Goal: Task Accomplishment & Management: Use online tool/utility

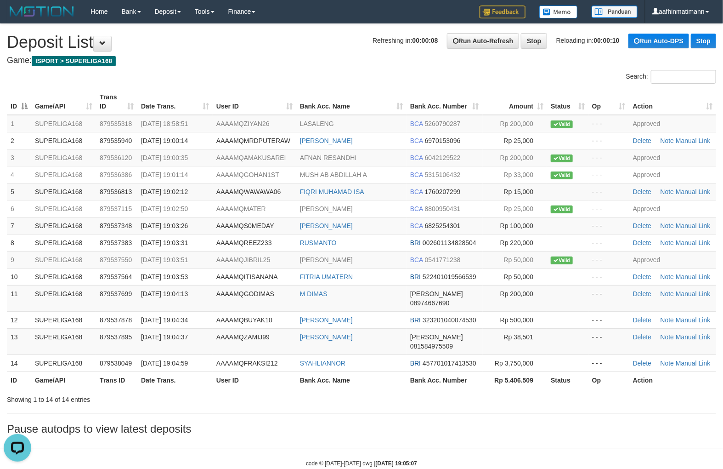
click at [420, 391] on div at bounding box center [512, 391] width 422 height 0
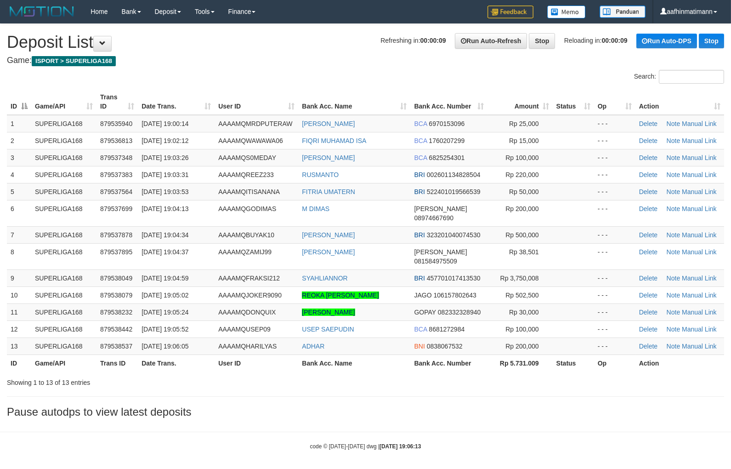
drag, startPoint x: 371, startPoint y: 380, endPoint x: 356, endPoint y: 387, distance: 16.2
click at [370, 383] on div "**********" at bounding box center [365, 223] width 731 height 398
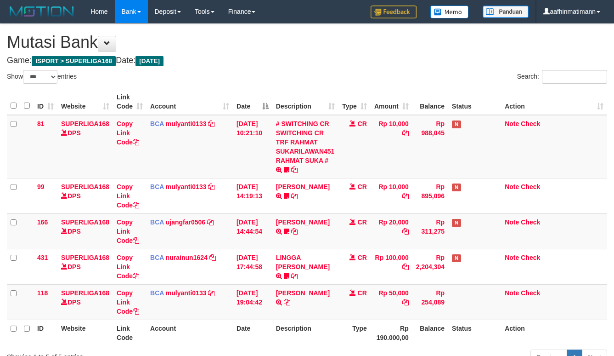
select select "***"
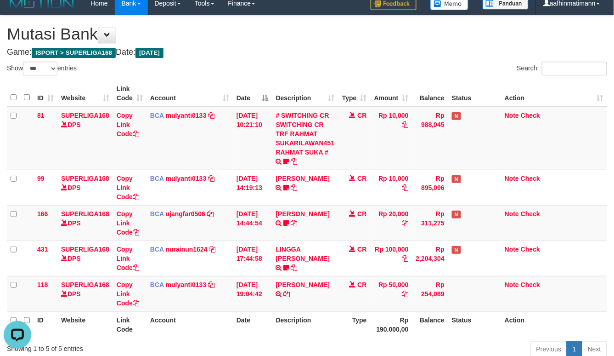
click at [272, 56] on h4 "Game: ISPORT > SUPERLIGA168 Date: Today" at bounding box center [307, 52] width 600 height 9
drag, startPoint x: 272, startPoint y: 56, endPoint x: 304, endPoint y: 76, distance: 38.2
click at [272, 60] on div "**********" at bounding box center [307, 195] width 614 height 359
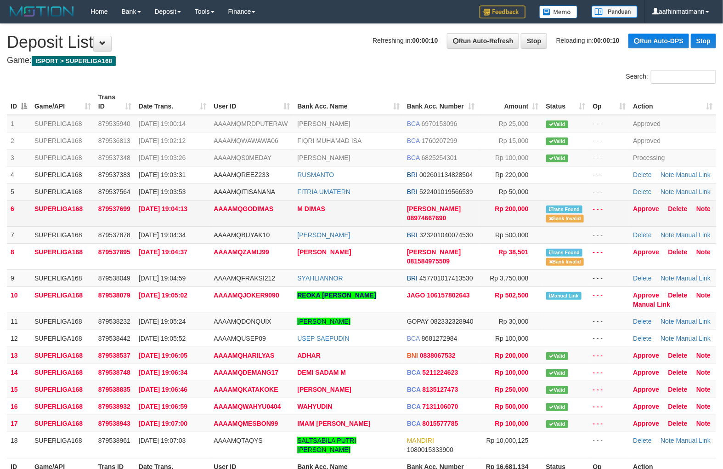
click at [398, 216] on td "M DIMAS" at bounding box center [348, 213] width 109 height 26
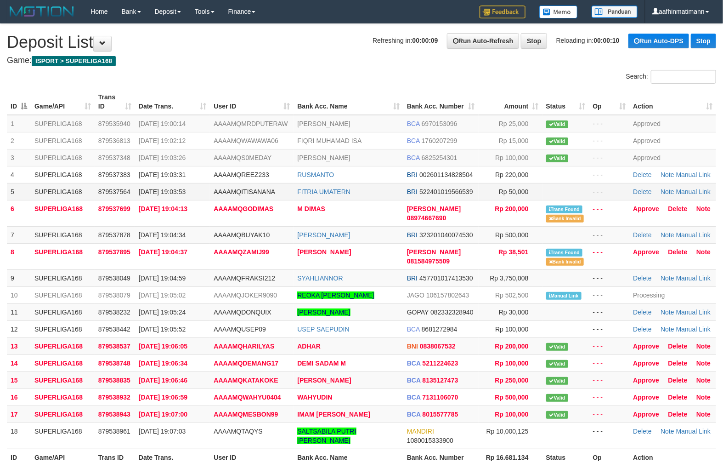
drag, startPoint x: 405, startPoint y: 218, endPoint x: 440, endPoint y: 198, distance: 40.5
click at [410, 215] on td "DANA 08974667690" at bounding box center [440, 213] width 75 height 26
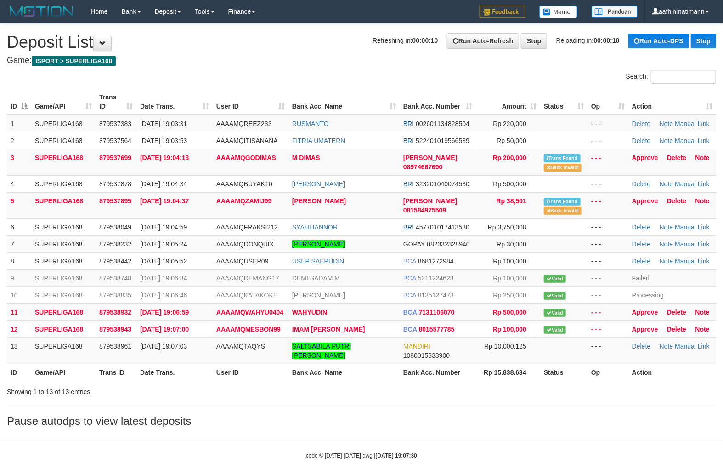
click at [687, 103] on th "Action" at bounding box center [673, 102] width 88 height 26
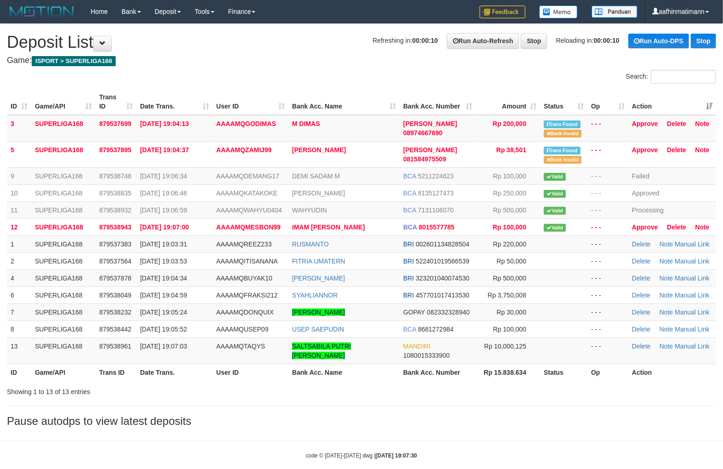
click at [687, 99] on th "Action" at bounding box center [673, 102] width 88 height 26
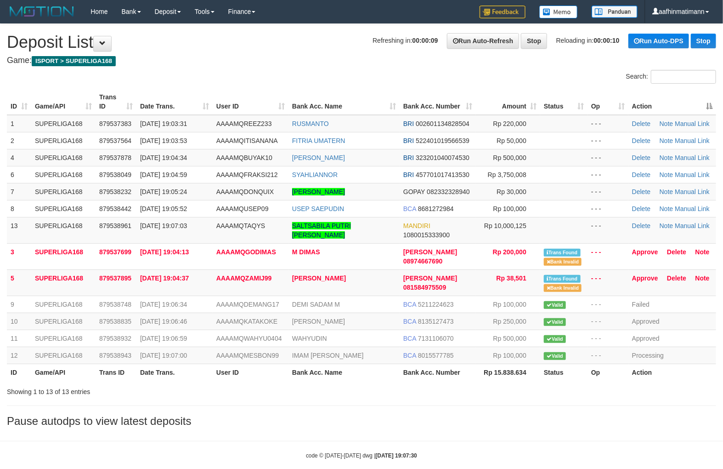
click at [687, 99] on th "Action" at bounding box center [673, 102] width 88 height 26
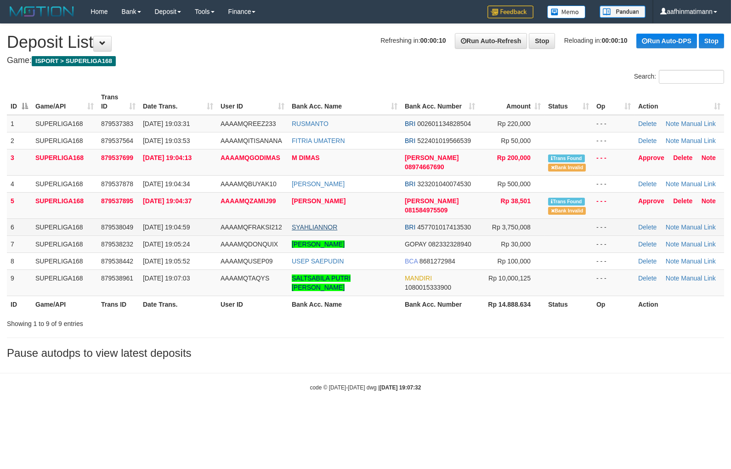
click at [300, 229] on link "SYAHLIANNOR" at bounding box center [314, 226] width 45 height 7
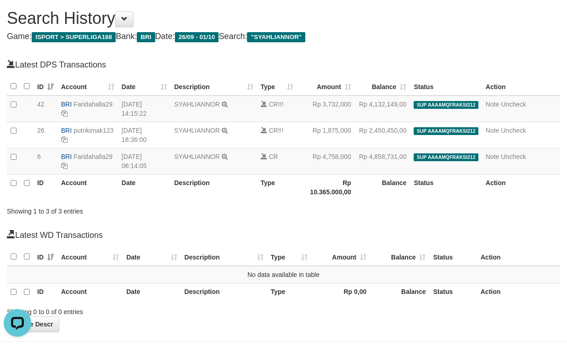
click at [526, 213] on div "Showing 1 to 3 of 3 entries" at bounding box center [283, 209] width 567 height 13
click at [549, 215] on div "Showing 1 to 3 of 3 entries" at bounding box center [283, 209] width 567 height 13
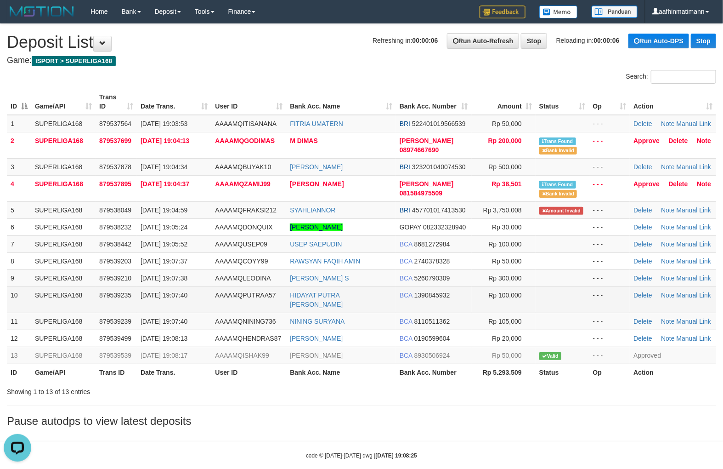
click at [450, 301] on td "BCA 1390845932" at bounding box center [434, 299] width 76 height 26
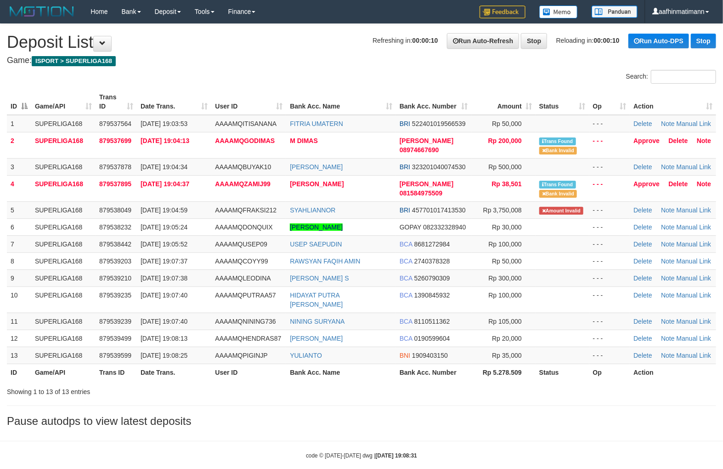
click at [704, 106] on th "Action" at bounding box center [673, 102] width 86 height 26
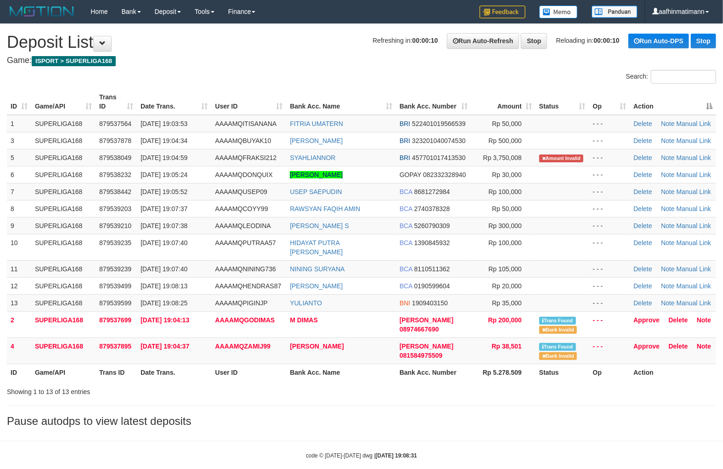
drag, startPoint x: 704, startPoint y: 106, endPoint x: 688, endPoint y: 109, distance: 16.4
click at [704, 106] on th "Action" at bounding box center [673, 102] width 86 height 26
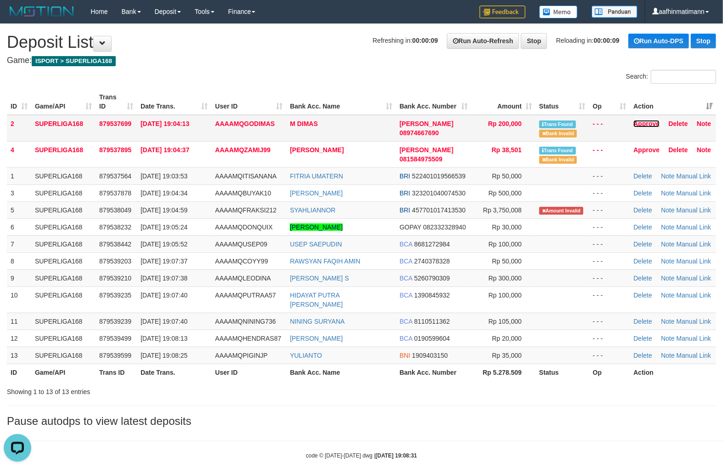
click at [649, 120] on link "Approve" at bounding box center [647, 123] width 26 height 7
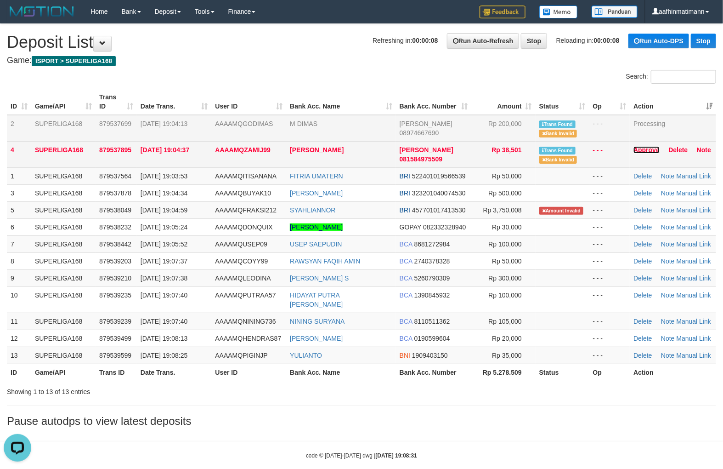
click at [636, 147] on link "Approve" at bounding box center [647, 149] width 26 height 7
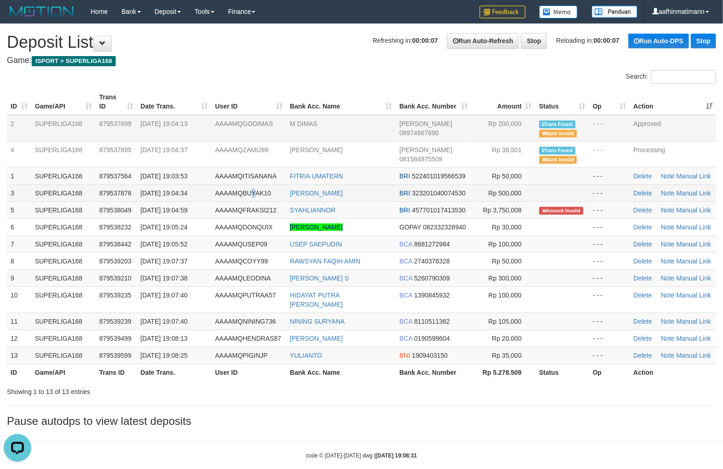
click at [254, 193] on span "AAAAMQBUYAK10" at bounding box center [243, 192] width 56 height 7
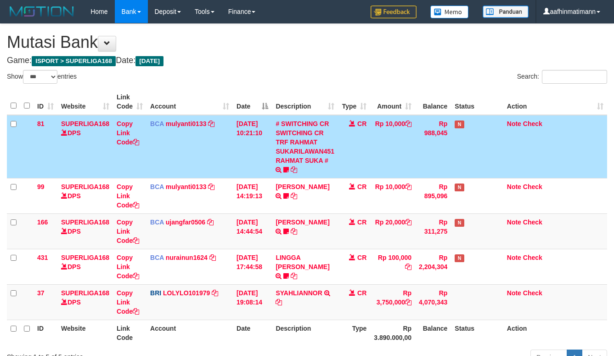
select select "***"
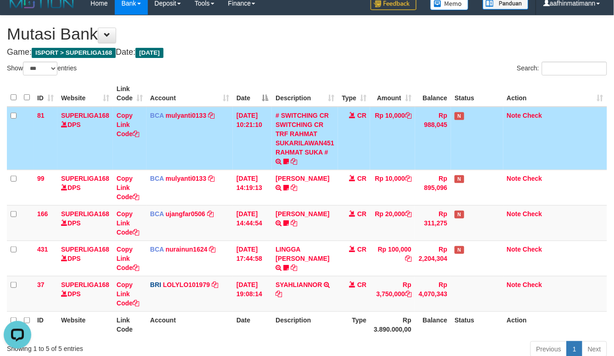
drag, startPoint x: 448, startPoint y: 54, endPoint x: 480, endPoint y: 95, distance: 51.7
click at [481, 95] on th "Status" at bounding box center [477, 93] width 52 height 26
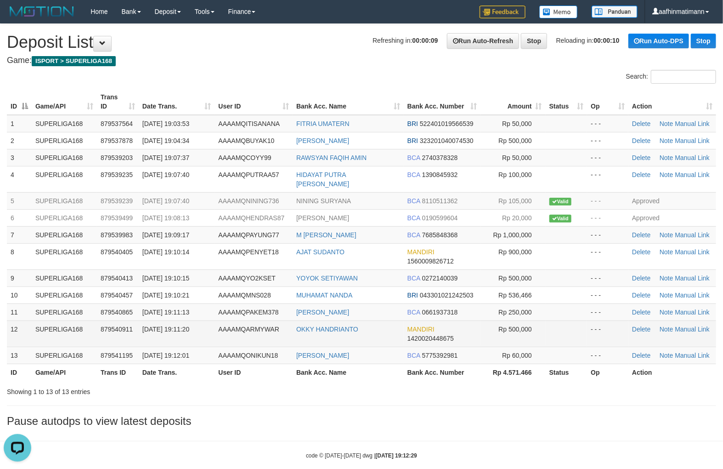
click at [435, 334] on span "1420020448675" at bounding box center [431, 337] width 46 height 7
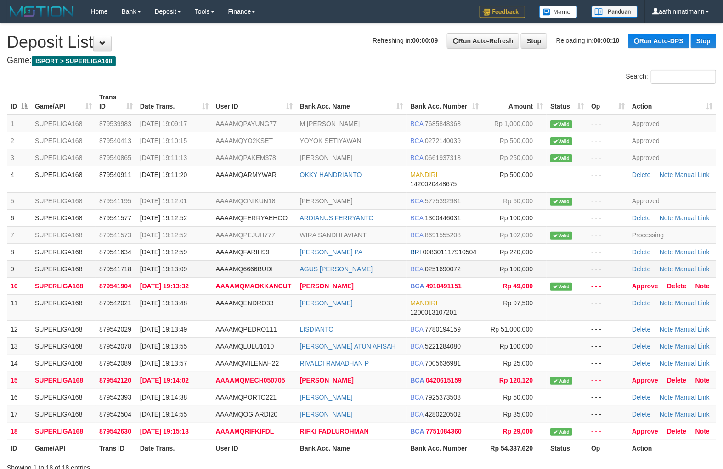
drag, startPoint x: 401, startPoint y: 274, endPoint x: 395, endPoint y: 272, distance: 6.4
click at [401, 274] on td "AGUS [PERSON_NAME]" at bounding box center [351, 268] width 111 height 17
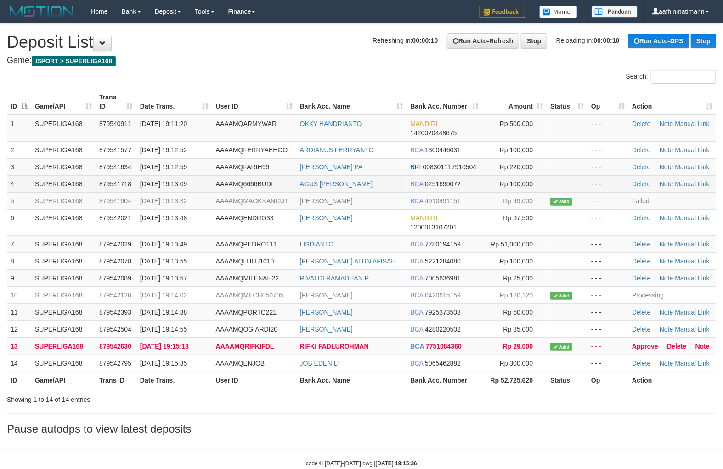
click at [204, 182] on td "[DATE] 19:13:09" at bounding box center [174, 183] width 76 height 17
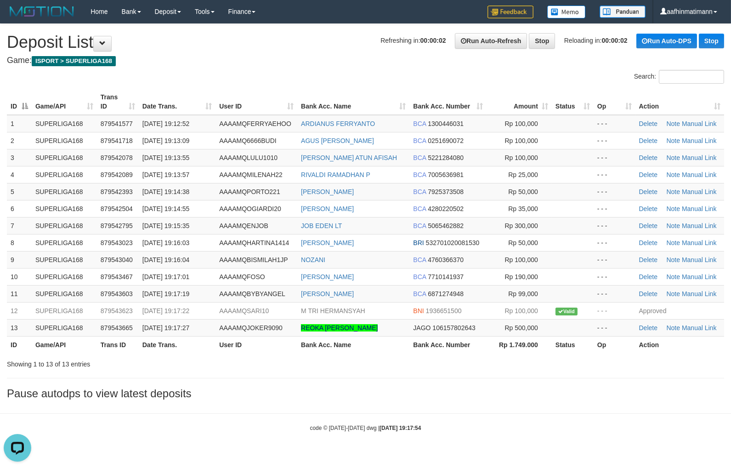
drag, startPoint x: 389, startPoint y: 86, endPoint x: 388, endPoint y: 91, distance: 4.7
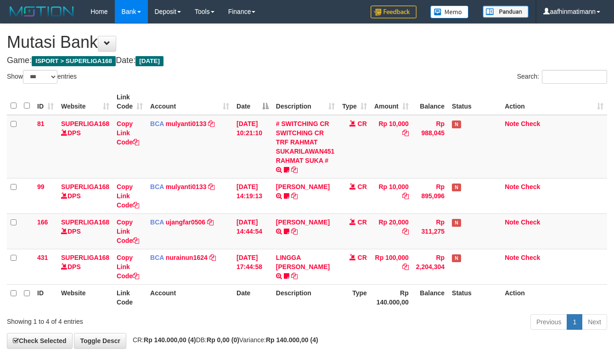
select select "***"
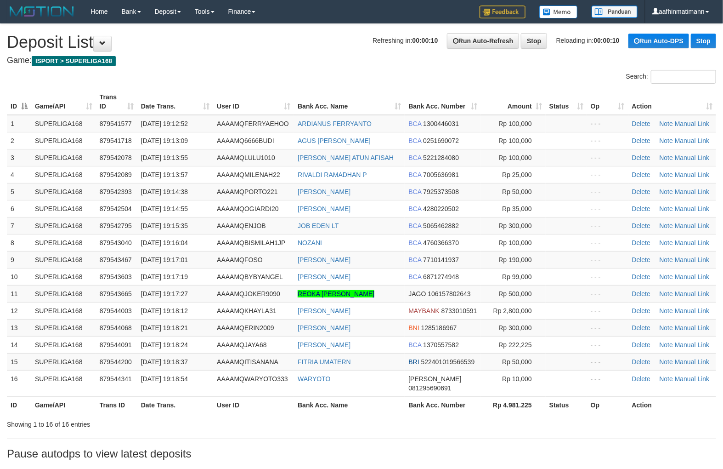
click at [423, 95] on th "Bank Acc. Number" at bounding box center [443, 102] width 76 height 26
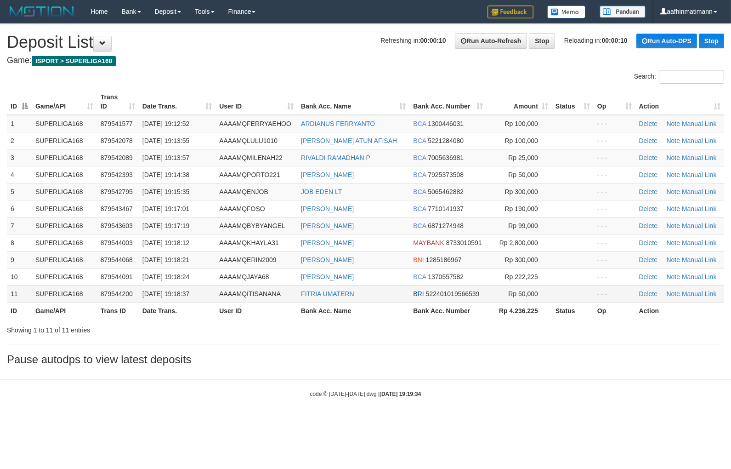
click at [34, 296] on td "SUPERLIGA168" at bounding box center [64, 293] width 65 height 17
click at [5, 240] on div "ID Game/API Trans ID Date Trans. User ID Bank Acc. Name Bank Acc. Number Amount…" at bounding box center [365, 204] width 731 height 236
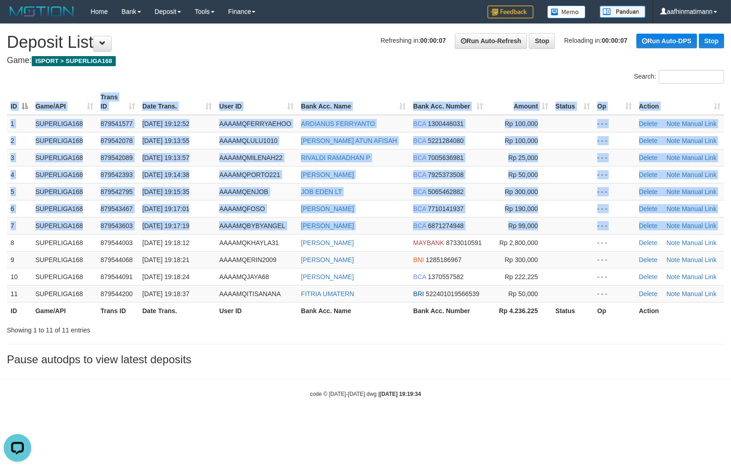
click at [382, 94] on th "Bank Acc. Name" at bounding box center [353, 102] width 112 height 26
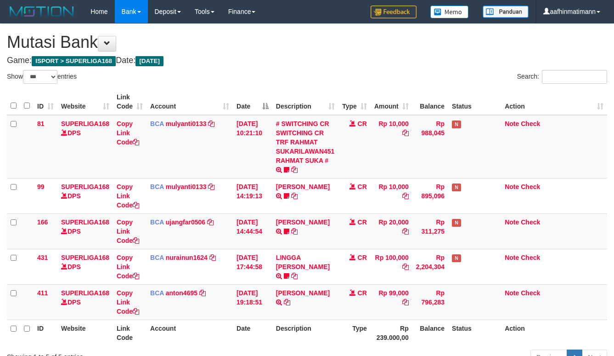
select select "***"
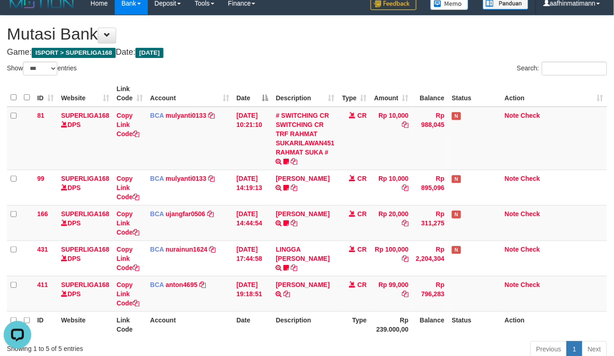
drag, startPoint x: 418, startPoint y: 89, endPoint x: 357, endPoint y: 34, distance: 82.6
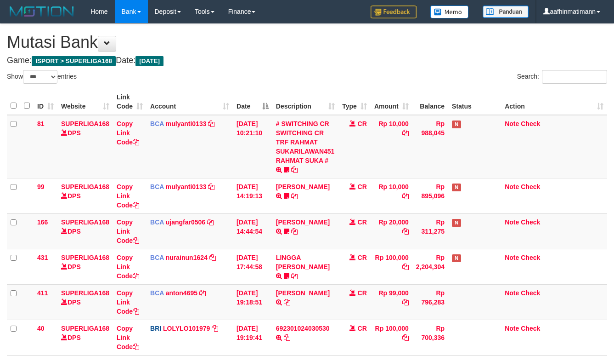
select select "***"
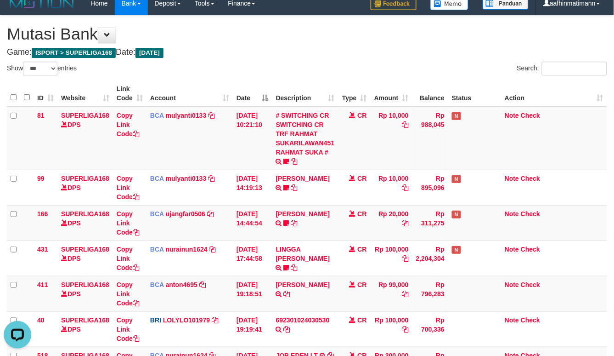
click at [247, 68] on div "Show ** ** ** *** entries" at bounding box center [154, 70] width 294 height 16
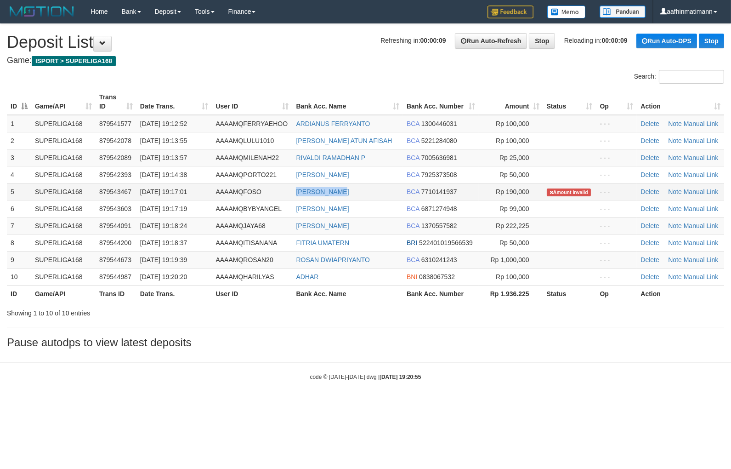
copy tr "[PERSON_NAME]"
drag, startPoint x: 287, startPoint y: 192, endPoint x: 376, endPoint y: 189, distance: 88.7
click at [376, 189] on tr "5 SUPERLIGA168 879543467 01/10/2025 19:17:01 AAAAMQFOSO HERI SUSANTO BCA 771014…" at bounding box center [365, 191] width 717 height 17
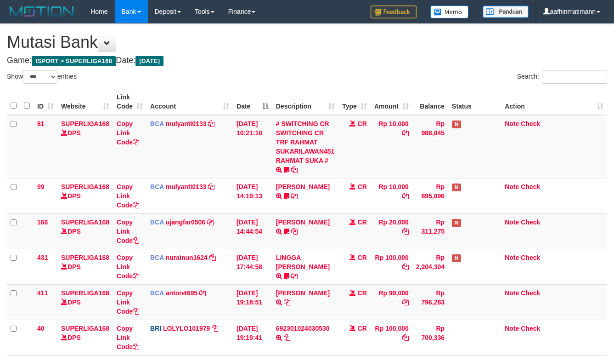
select select "***"
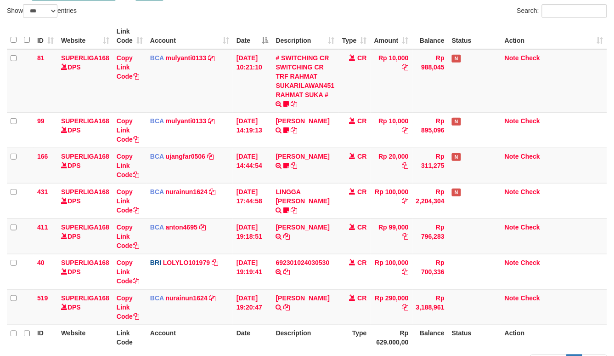
scroll to position [150, 0]
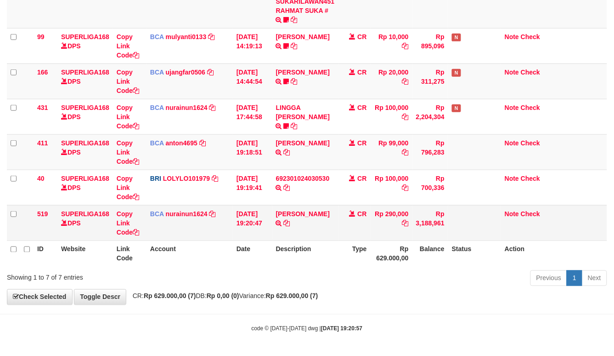
drag, startPoint x: 303, startPoint y: 217, endPoint x: 307, endPoint y: 213, distance: 5.5
click at [304, 216] on td "HERI SUSANTO TRSF E-BANKING CR 10/01 ZT751 HERI SUSANTO" at bounding box center [305, 222] width 66 height 35
click at [300, 215] on link "[PERSON_NAME]" at bounding box center [303, 213] width 54 height 7
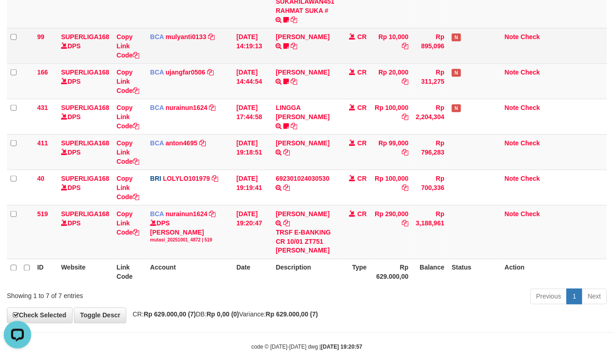
click at [278, 58] on td "MUHAMMAD REZA TRSF E-BANKING CR 0110/FTSCY/WS95031 10000.00MUHAMMAD REZA ganten…" at bounding box center [305, 45] width 66 height 35
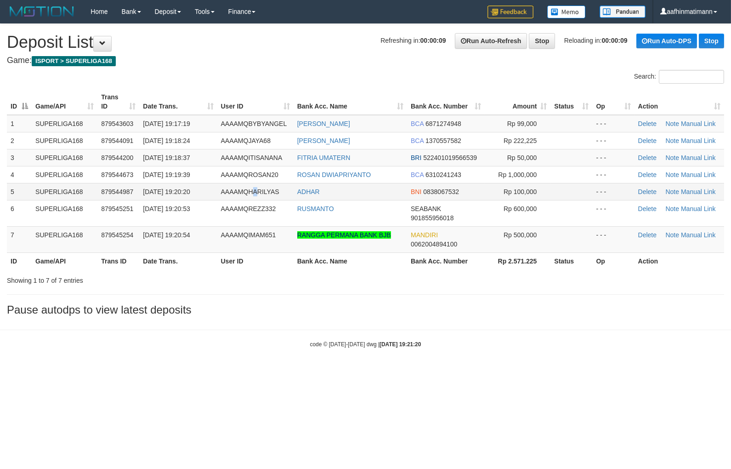
click at [253, 192] on span "AAAAMQHARILYAS" at bounding box center [250, 191] width 58 height 7
click at [251, 193] on span "AAAAMQHARILYAS" at bounding box center [250, 191] width 58 height 7
click at [250, 193] on span "AAAAMQHARILYAS" at bounding box center [250, 191] width 58 height 7
click at [246, 193] on span "AAAAMQHARILYAS" at bounding box center [250, 191] width 58 height 7
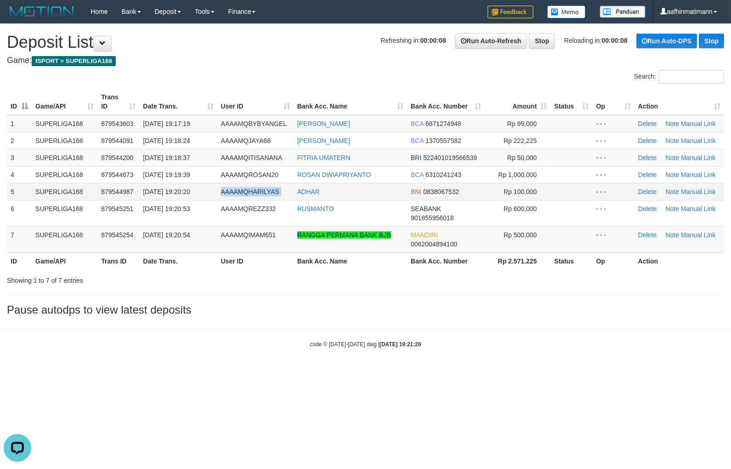
click at [246, 193] on span "AAAAMQHARILYAS" at bounding box center [250, 191] width 58 height 7
click at [235, 195] on td "AAAAMQHARILYAS" at bounding box center [255, 191] width 76 height 17
click at [233, 198] on td "AAAAMQHARILYAS" at bounding box center [255, 191] width 76 height 17
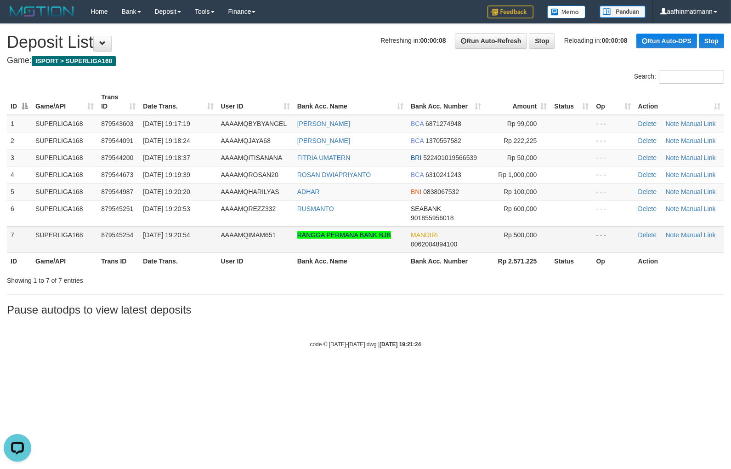
click at [192, 250] on td "[DATE] 19:20:54" at bounding box center [178, 239] width 78 height 26
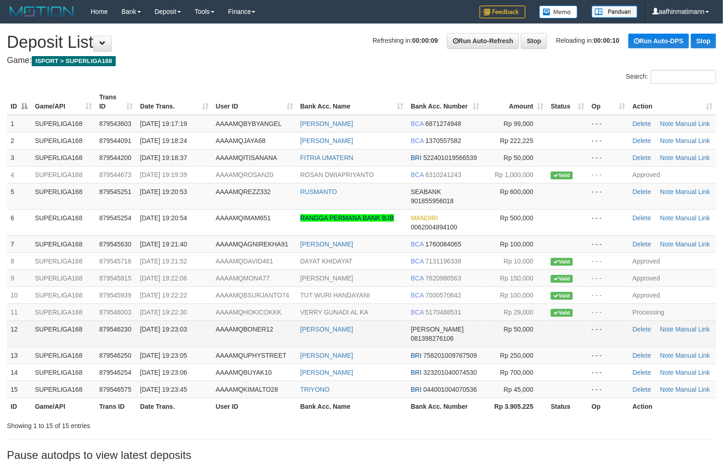
click at [442, 334] on span "081398276106" at bounding box center [432, 337] width 43 height 7
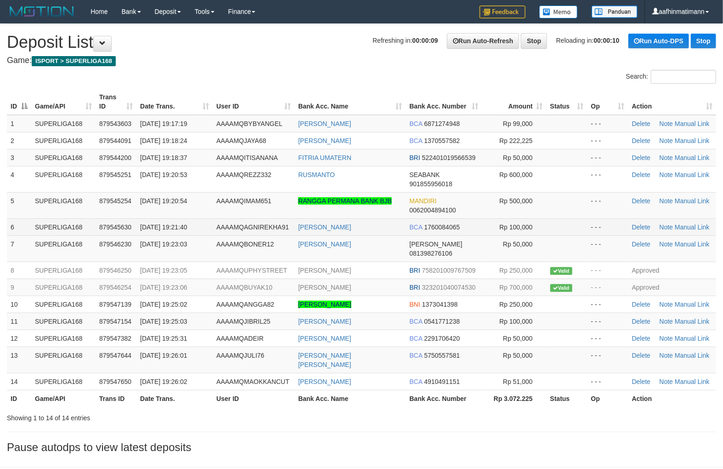
click at [132, 228] on td "879545630" at bounding box center [116, 226] width 41 height 17
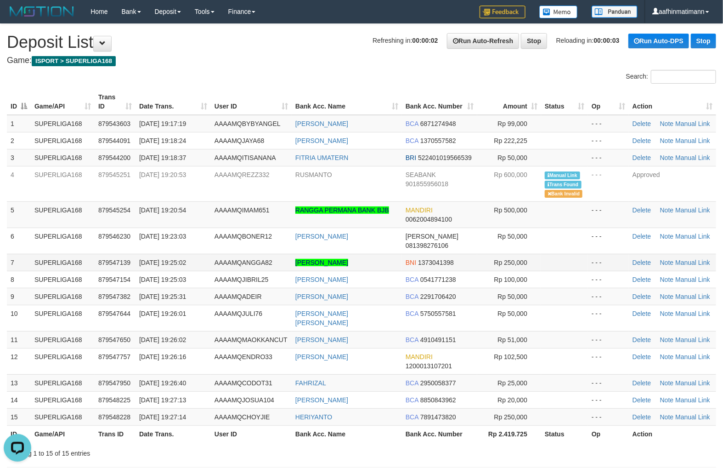
click at [101, 226] on td "879545254" at bounding box center [115, 214] width 41 height 26
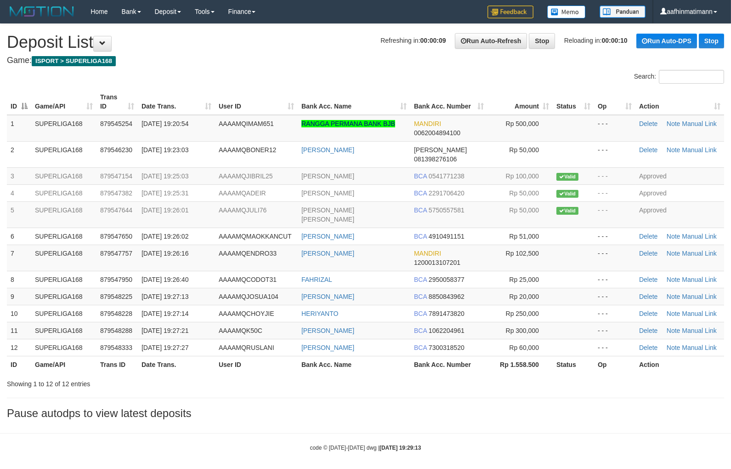
drag, startPoint x: 362, startPoint y: 69, endPoint x: 363, endPoint y: 74, distance: 5.7
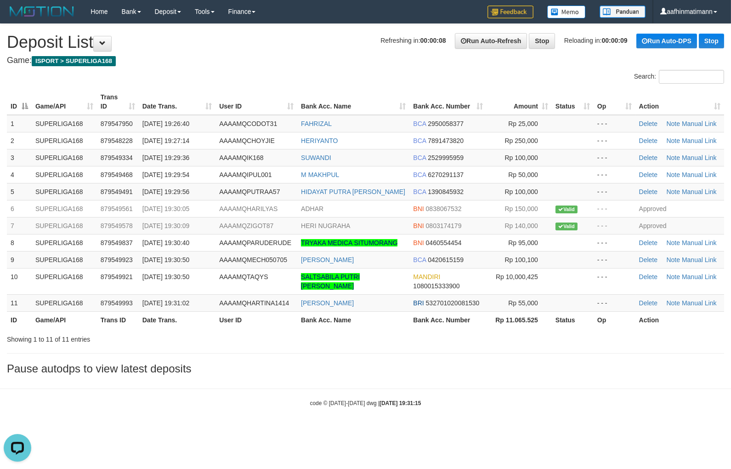
drag, startPoint x: 365, startPoint y: 55, endPoint x: 363, endPoint y: 67, distance: 11.7
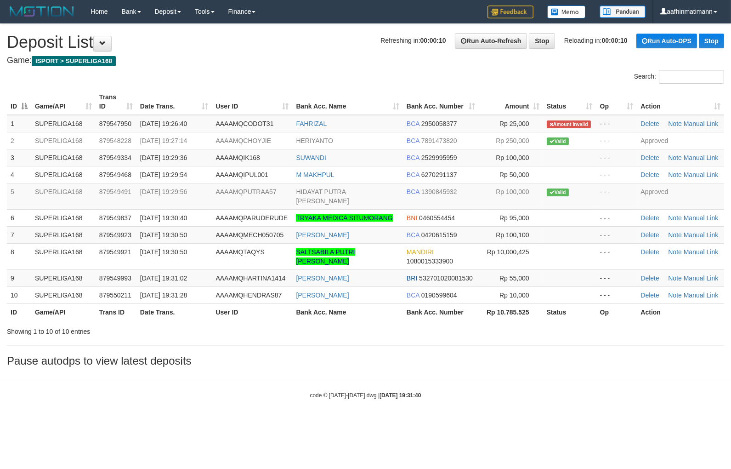
drag, startPoint x: 314, startPoint y: 38, endPoint x: 317, endPoint y: 47, distance: 9.3
click at [240, 119] on td "AAAAMQCODOT31" at bounding box center [252, 123] width 80 height 17
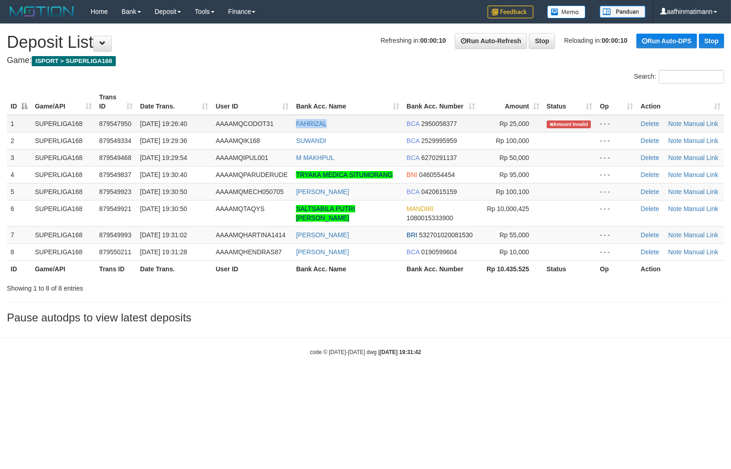
copy link "FAHRIZAL"
drag, startPoint x: 0, startPoint y: 0, endPoint x: 357, endPoint y: 122, distance: 376.9
click at [357, 122] on td "FAHRIZAL" at bounding box center [347, 123] width 110 height 17
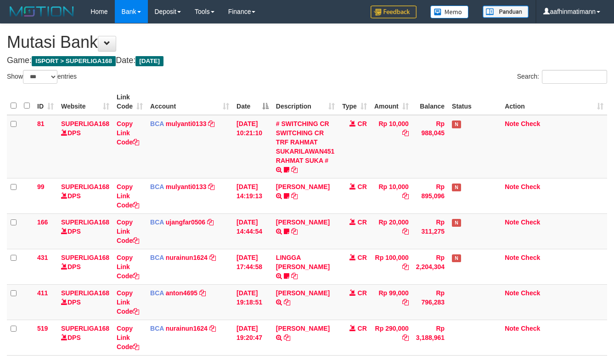
select select "***"
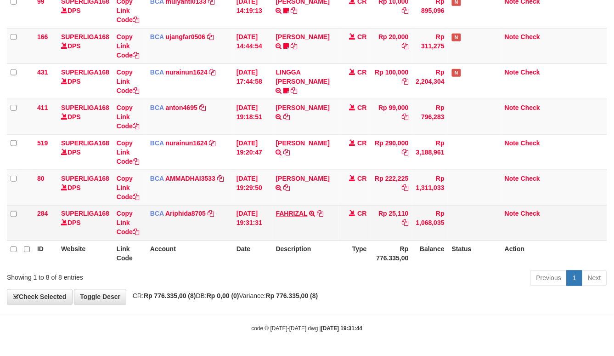
click at [287, 214] on link "FAHRIZAL" at bounding box center [292, 213] width 32 height 7
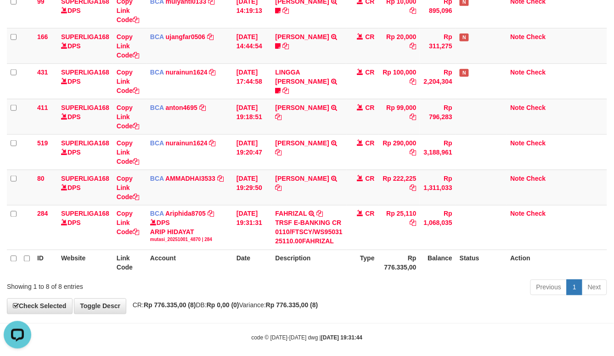
scroll to position [0, 0]
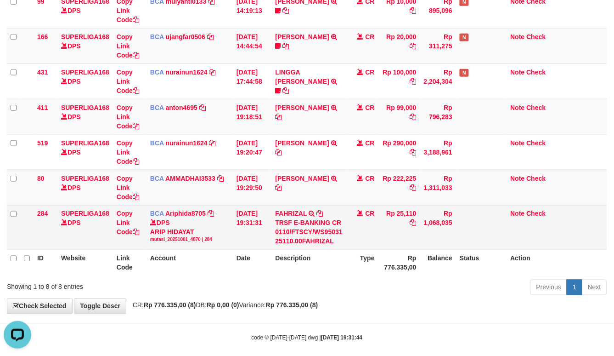
click at [408, 213] on td "Rp 25,110" at bounding box center [400, 227] width 42 height 45
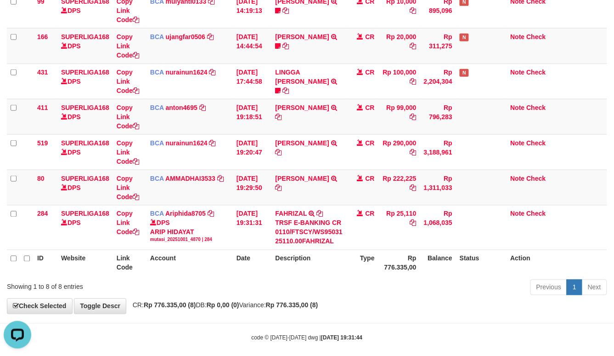
copy td "25,110"
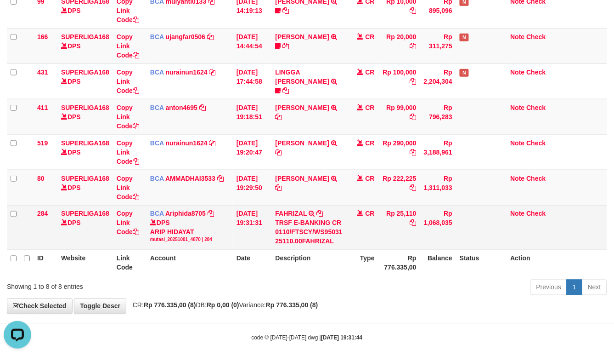
click at [158, 215] on span "BCA" at bounding box center [157, 213] width 14 height 7
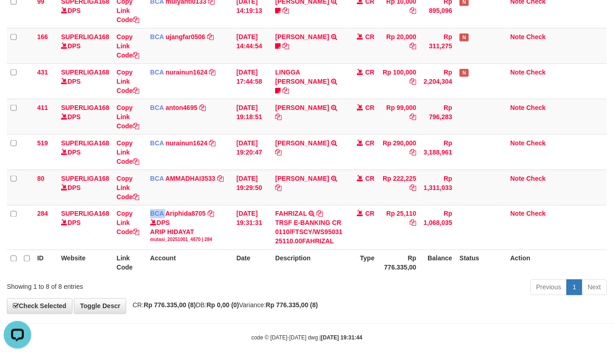
copy td "BCA"
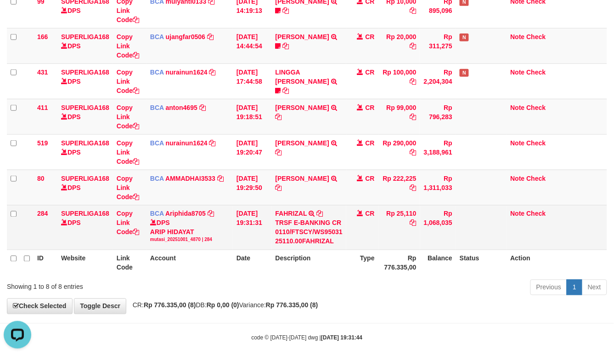
click at [152, 230] on div "DPS ARIP HIDAYAT mutasi_20251001_4870 | 284" at bounding box center [189, 230] width 79 height 25
drag, startPoint x: 152, startPoint y: 230, endPoint x: 194, endPoint y: 231, distance: 41.8
click at [194, 231] on div "DPS ARIP HIDAYAT mutasi_20251001_4870 | 284" at bounding box center [189, 230] width 79 height 25
copy div "ARIP HIDAYAT"
click at [320, 212] on icon at bounding box center [320, 213] width 6 height 6
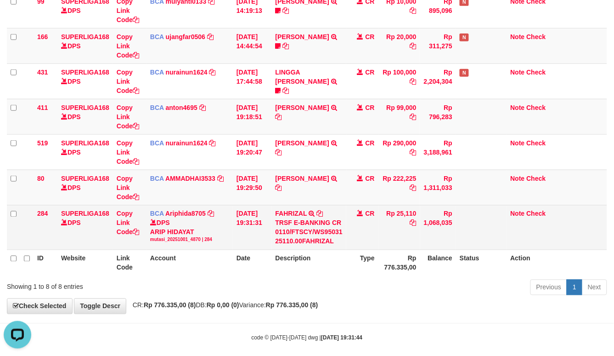
copy div "ARIP HIDAYAT"
click at [320, 212] on icon at bounding box center [320, 213] width 6 height 6
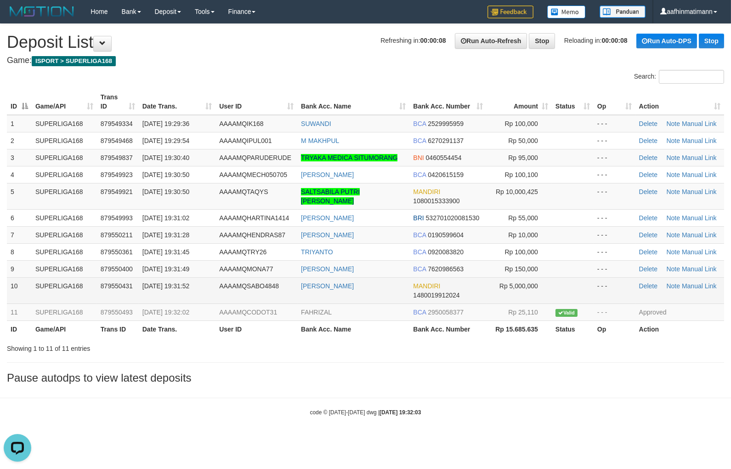
click at [405, 292] on td "ARDI HARIYANTO" at bounding box center [353, 290] width 112 height 26
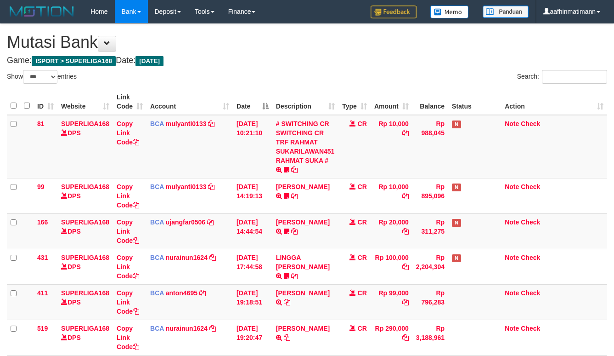
select select "***"
click at [228, 107] on th "Account" at bounding box center [190, 102] width 86 height 26
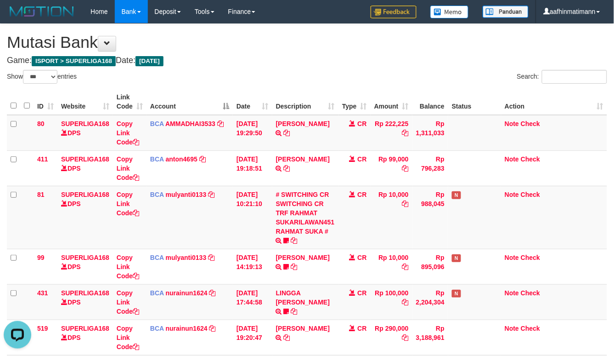
click at [228, 107] on th "Account" at bounding box center [190, 102] width 86 height 26
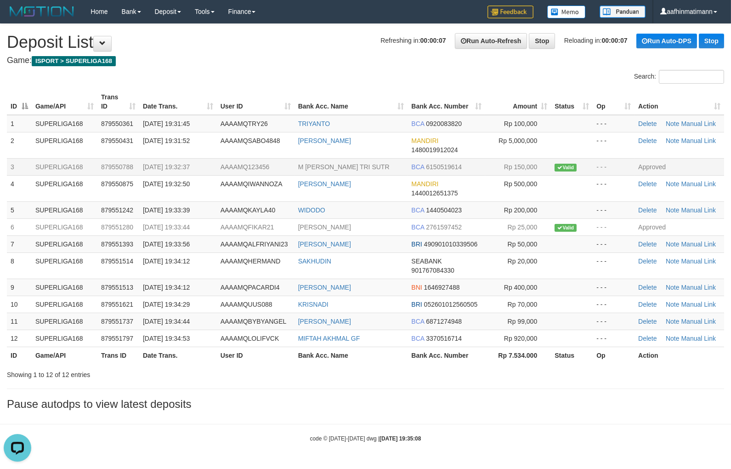
click at [355, 171] on td "M [PERSON_NAME] TRI SUTR" at bounding box center [351, 166] width 113 height 17
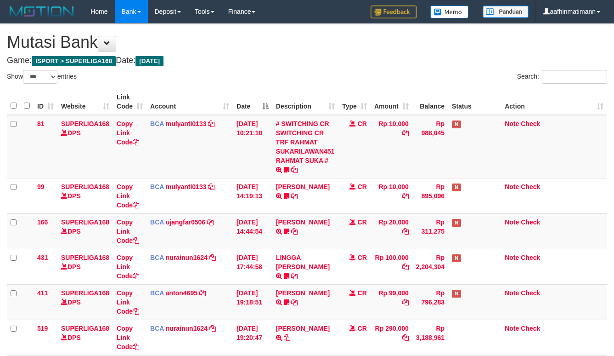
select select "***"
click at [254, 93] on th "Date" at bounding box center [253, 102] width 40 height 26
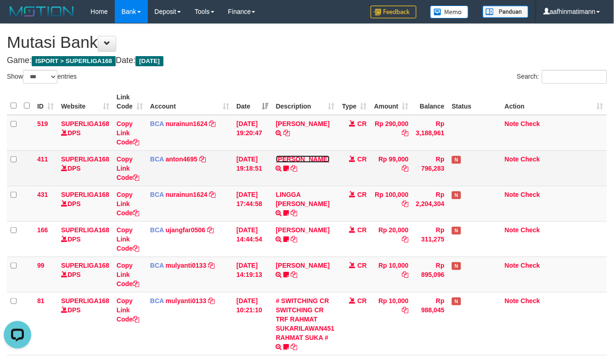
click at [300, 159] on link "DINI MAELANI" at bounding box center [303, 158] width 54 height 7
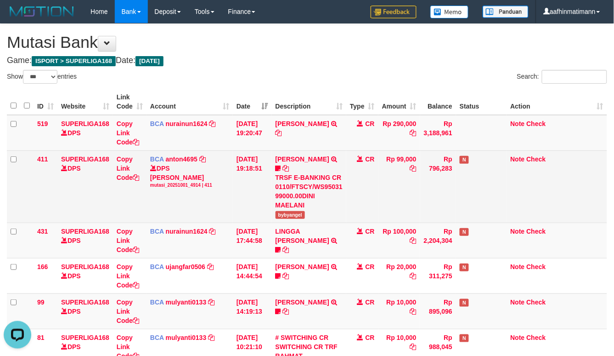
click at [296, 205] on div "TRSF E-BANKING CR 0110/FTSCY/WS95031 99000.00DINI MAELANI" at bounding box center [309, 191] width 67 height 37
click at [292, 207] on div "TRSF E-BANKING CR 0110/FTSCY/WS95031 99000.00DINI MAELANI" at bounding box center [309, 191] width 67 height 37
click at [292, 211] on span "bybyangel" at bounding box center [291, 215] width 30 height 8
copy span "bybyangel"
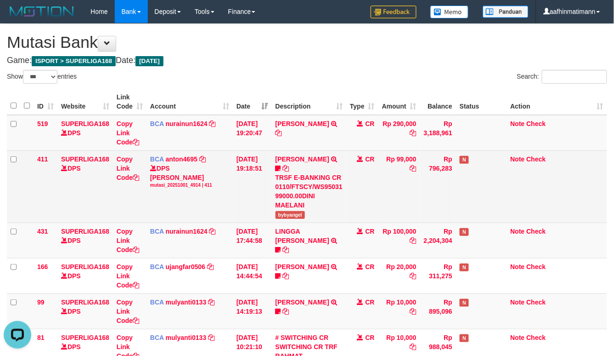
click at [241, 187] on td "01/10/2025 19:18:51" at bounding box center [252, 186] width 39 height 72
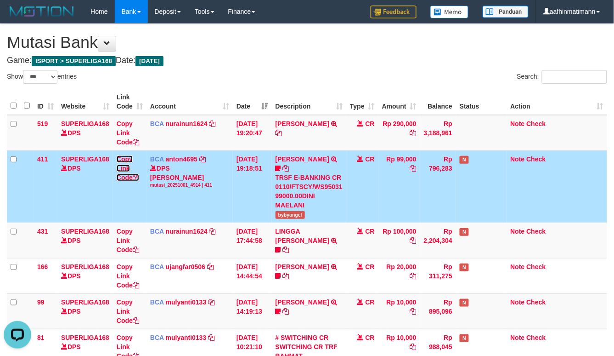
click at [124, 177] on link "Copy Link Code" at bounding box center [128, 168] width 23 height 26
click at [302, 131] on td "HERI SUSANTO TRSF E-BANKING CR 10/01 ZT751 HERI SUSANTO" at bounding box center [309, 133] width 74 height 36
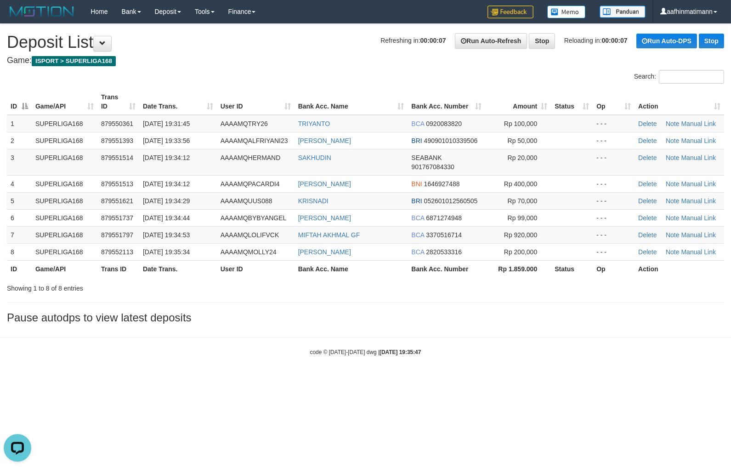
drag, startPoint x: 467, startPoint y: 291, endPoint x: 475, endPoint y: 269, distance: 23.4
click at [467, 291] on div "Showing 1 to 8 of 8 entries" at bounding box center [365, 286] width 731 height 13
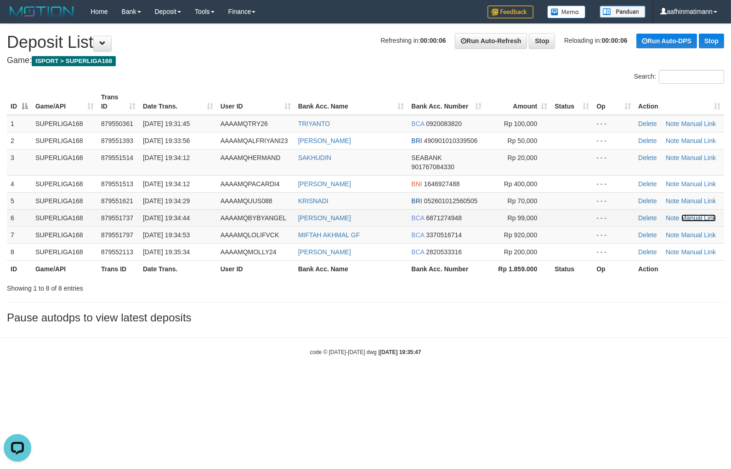
click at [700, 218] on link "Manual Link" at bounding box center [698, 217] width 35 height 7
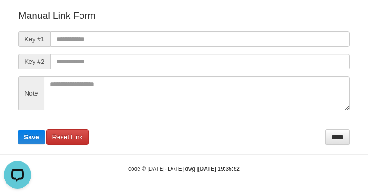
click at [99, 23] on form "Manual Link Form Key #1 Key #2 Note Save Reset Link *****" at bounding box center [183, 77] width 331 height 136
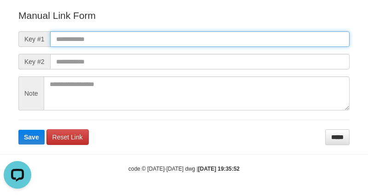
click at [87, 35] on input "text" at bounding box center [199, 39] width 299 height 16
paste input "**********"
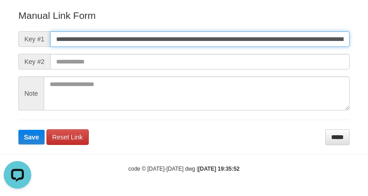
scroll to position [0, 642]
type input "**********"
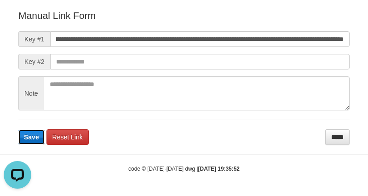
click at [37, 135] on span "Save" at bounding box center [31, 136] width 15 height 7
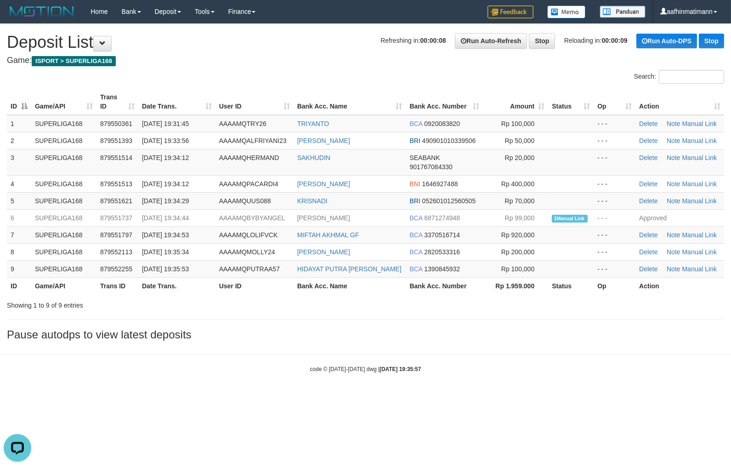
click at [529, 396] on html "Toggle navigation Home Bank Account List Load By Website Group [ISPORT] SUPERLI…" at bounding box center [365, 198] width 731 height 396
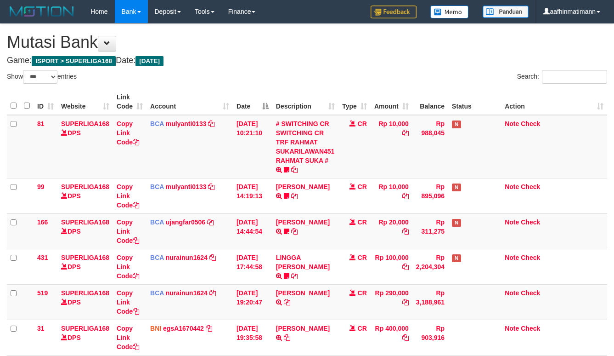
select select "***"
click at [291, 90] on th "Description" at bounding box center [305, 102] width 66 height 26
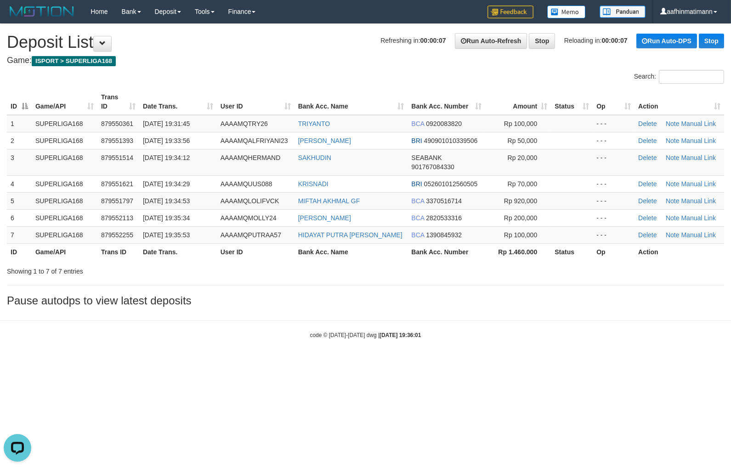
drag, startPoint x: 354, startPoint y: 259, endPoint x: 333, endPoint y: 262, distance: 21.3
click at [347, 256] on div "Search: ID Game/API Trans ID Date Trans. User ID Bank Acc. Name Bank Acc. Numbe…" at bounding box center [365, 173] width 717 height 206
click at [295, 255] on th "Bank Acc. Name" at bounding box center [351, 251] width 113 height 17
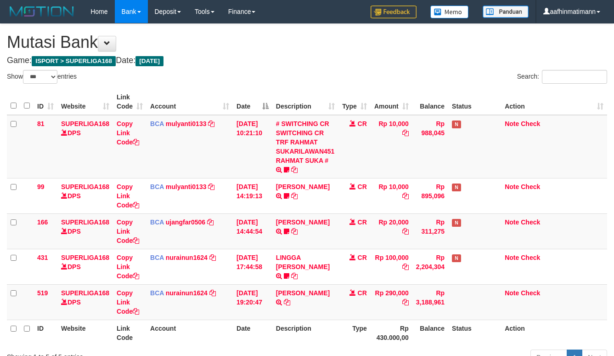
select select "***"
click at [267, 98] on th "Date" at bounding box center [253, 102] width 40 height 26
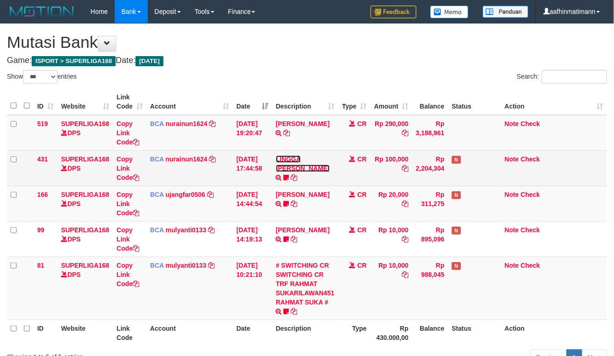
click at [310, 159] on link "LINGGA [PERSON_NAME]" at bounding box center [303, 163] width 54 height 17
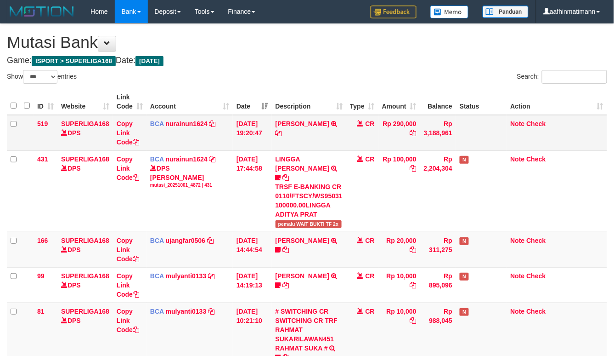
click at [306, 132] on td "HERI SUSANTO TRSF E-BANKING CR 10/01 ZT751 HERI SUSANTO" at bounding box center [309, 133] width 74 height 36
click at [301, 133] on td "HERI SUSANTO TRSF E-BANKING CR 10/01 ZT751 HERI SUSANTO" at bounding box center [309, 133] width 74 height 36
copy td "HERI SUSANTO"
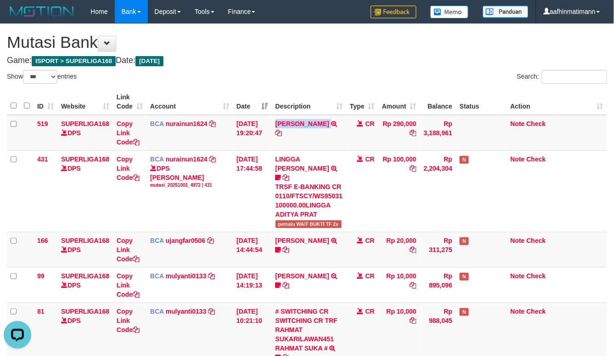
click at [242, 103] on th "Date" at bounding box center [252, 102] width 39 height 26
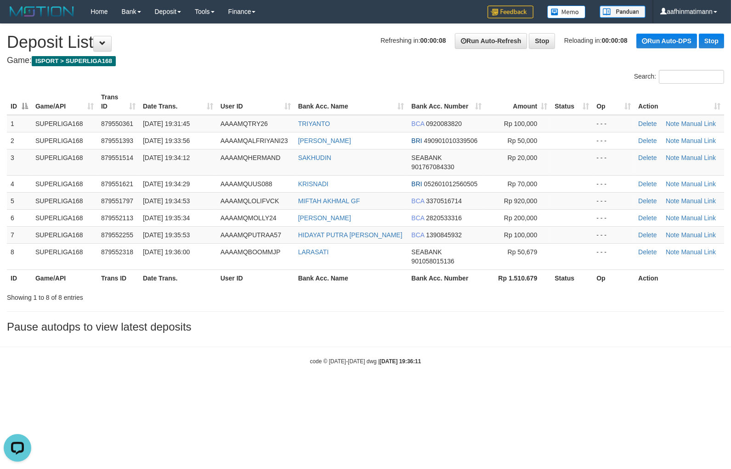
click at [191, 51] on h1 "Refreshing in: 00:00:08 Run Auto-Refresh Stop Reloading in: 00:00:08 Run Auto-D…" at bounding box center [365, 42] width 717 height 18
click at [187, 52] on div "**********" at bounding box center [365, 180] width 731 height 313
drag, startPoint x: 187, startPoint y: 52, endPoint x: 3, endPoint y: 117, distance: 194.4
click at [186, 54] on div "**********" at bounding box center [365, 180] width 731 height 313
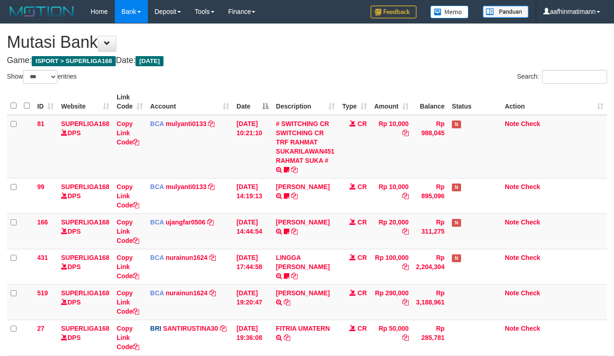
select select "***"
drag, startPoint x: 158, startPoint y: 168, endPoint x: 202, endPoint y: 154, distance: 46.6
click at [160, 163] on td "BCA mulyanti0133 DPS MULYANTI mutasi_20251001_4495 | 81 mutasi_20251001_4495 | …" at bounding box center [190, 146] width 86 height 63
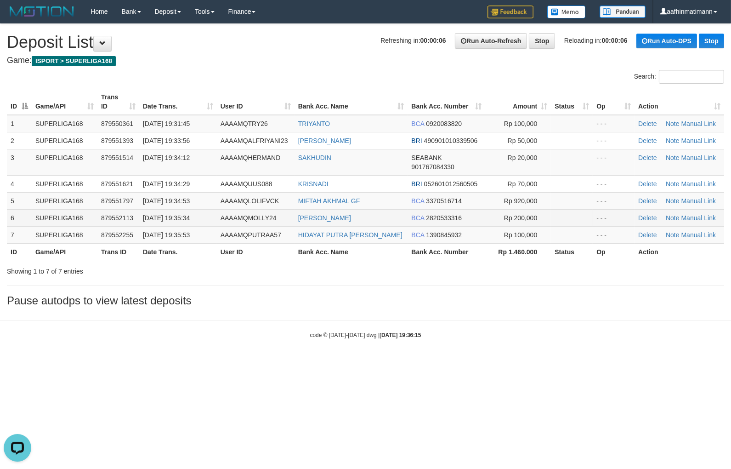
click at [112, 212] on td "879552113" at bounding box center [118, 217] width 42 height 17
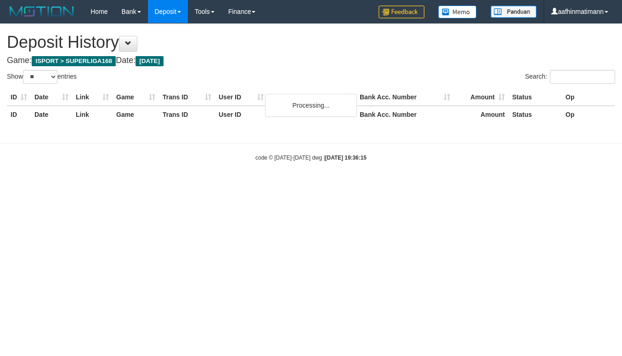
select select "**"
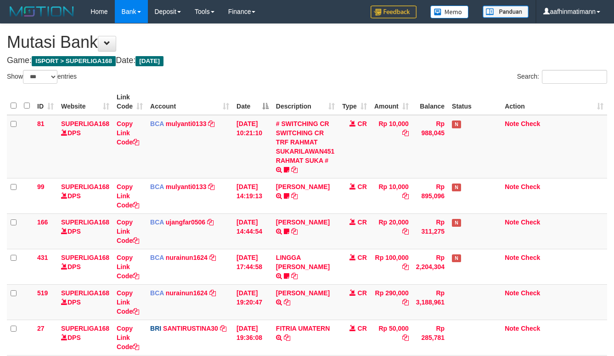
select select "***"
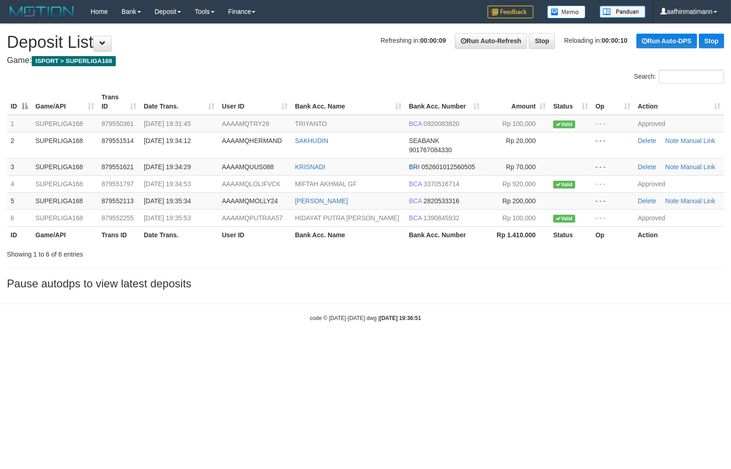
click at [366, 344] on body "Toggle navigation Home Bank Account List Load By Website Group [ISPORT] SUPERLI…" at bounding box center [365, 172] width 731 height 345
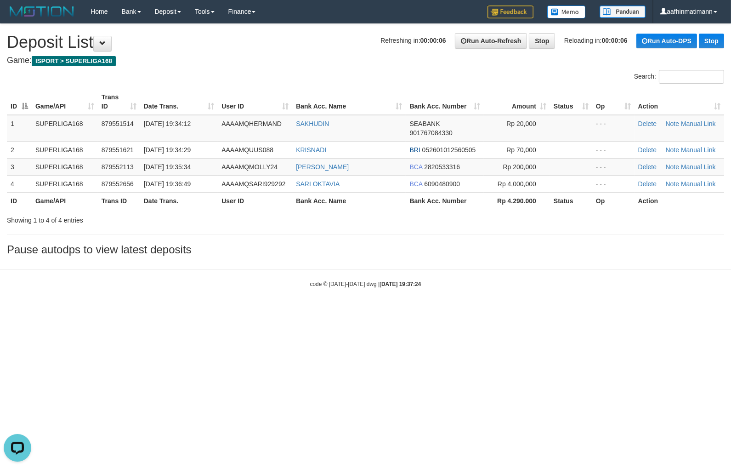
click at [268, 235] on div "**********" at bounding box center [365, 142] width 731 height 236
click at [240, 228] on div "**********" at bounding box center [365, 142] width 731 height 236
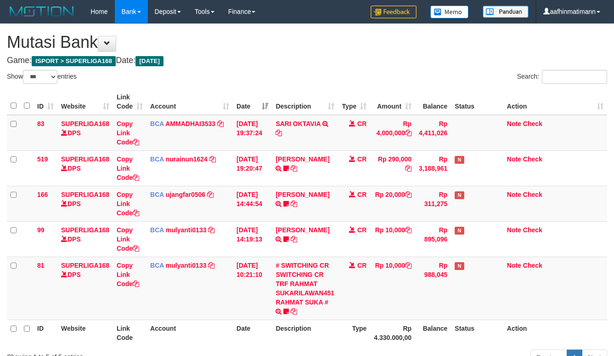
select select "***"
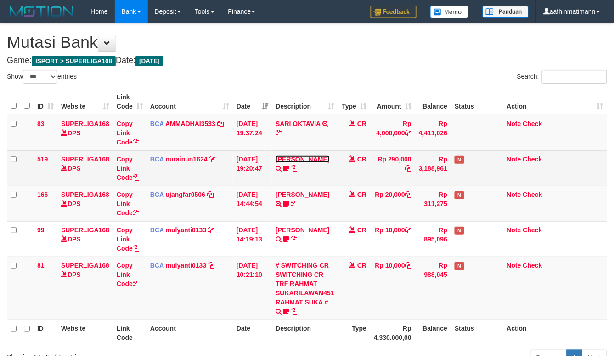
click at [298, 161] on link "HERI SUSANTO" at bounding box center [303, 158] width 54 height 7
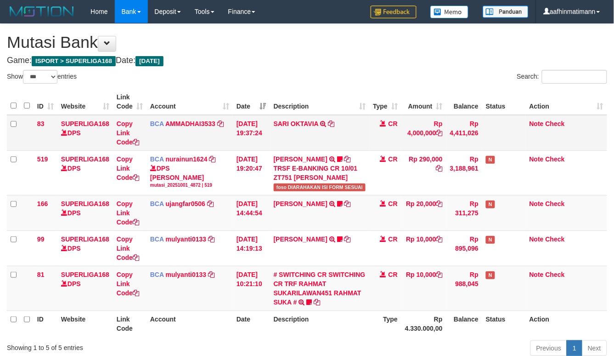
click at [294, 135] on td "SARI OKTAVIA TRSF E-BANKING CR 0110/FTSCY/WS95031 4000000.00SARI OKTAVIA" at bounding box center [319, 133] width 99 height 36
copy td "SARI OKTAVIA"
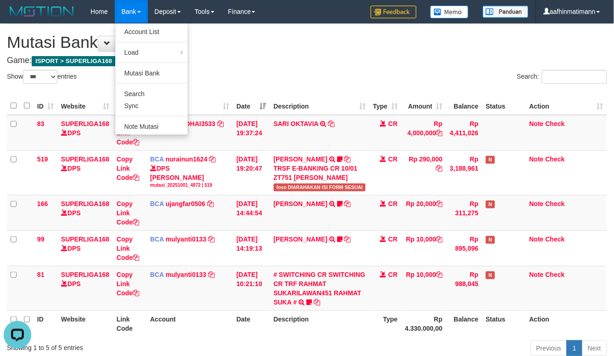
drag, startPoint x: 123, startPoint y: 6, endPoint x: 300, endPoint y: 66, distance: 186.8
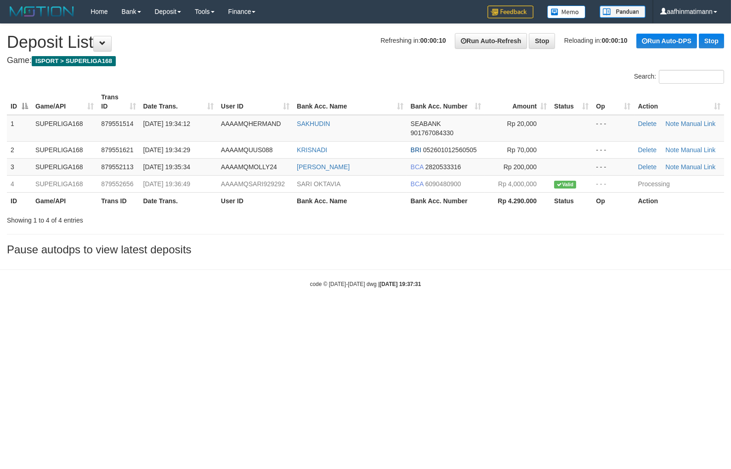
drag, startPoint x: 172, startPoint y: 316, endPoint x: 136, endPoint y: 345, distance: 46.4
click at [168, 311] on html "Toggle navigation Home Bank Account List Load By Website Group [ISPORT] SUPERLI…" at bounding box center [365, 155] width 731 height 311
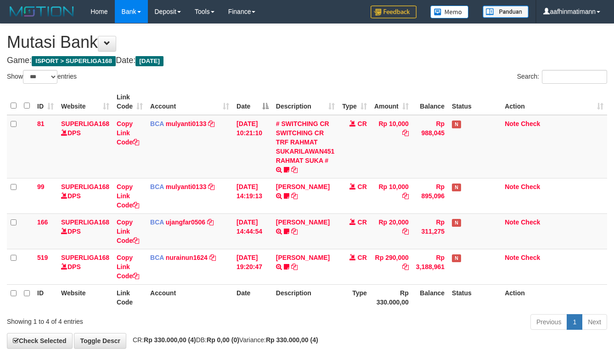
select select "***"
